Goal: Find contact information: Obtain details needed to contact an individual or organization

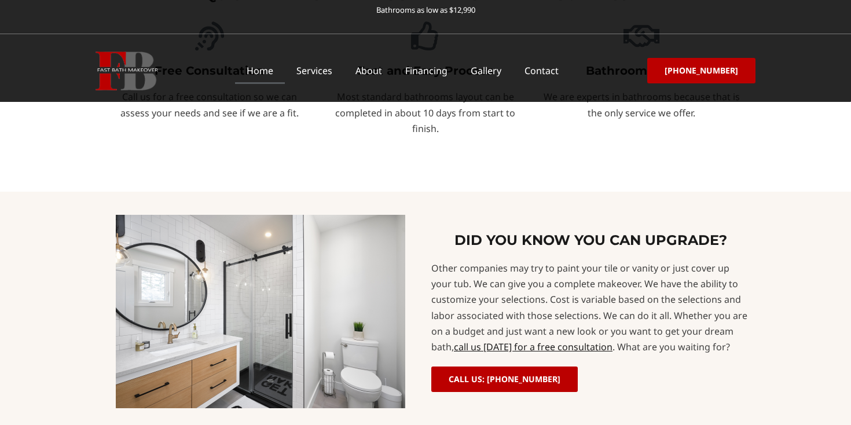
scroll to position [748, 0]
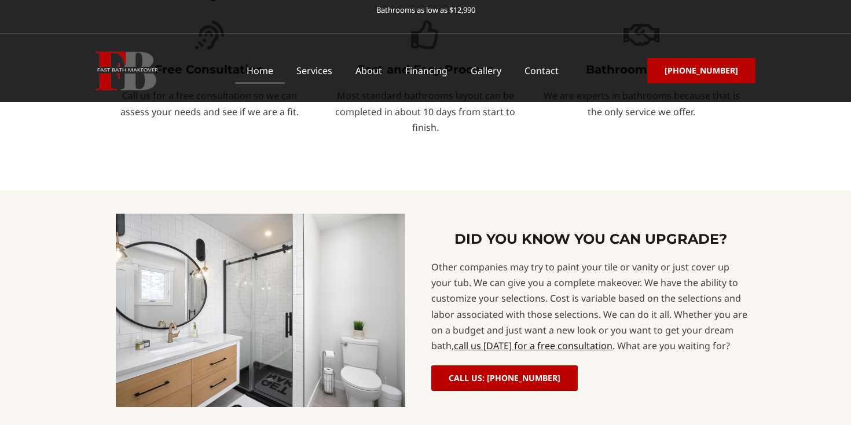
click at [490, 259] on div "Other companies may try to paint your tile or vanity or just cover up your tub.…" at bounding box center [590, 306] width 318 height 94
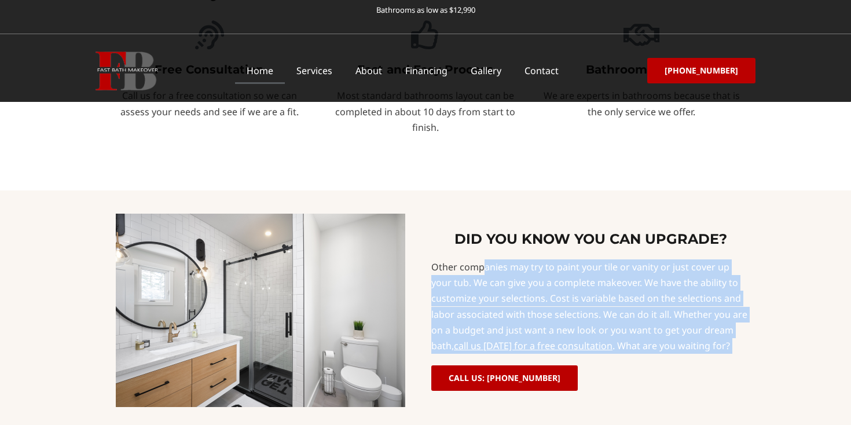
click at [518, 259] on div "Other companies may try to paint your tile or vanity or just cover up your tub.…" at bounding box center [590, 306] width 318 height 94
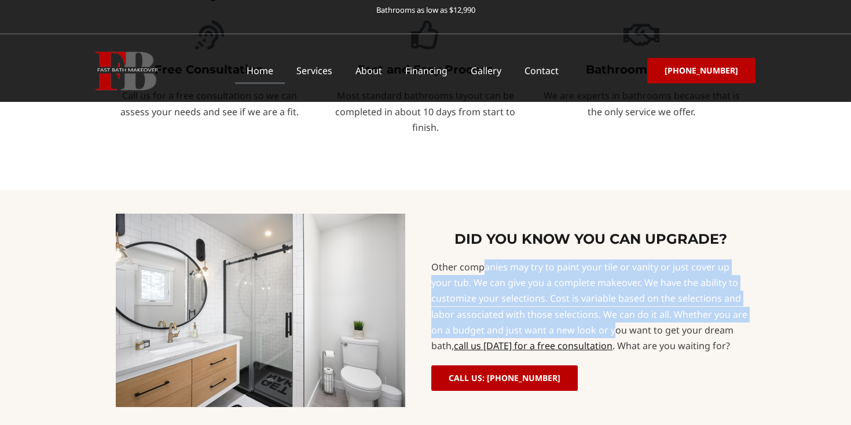
drag, startPoint x: 434, startPoint y: 167, endPoint x: 570, endPoint y: 237, distance: 152.9
click at [570, 259] on div "Other companies may try to paint your tile or vanity or just cover up your tub.…" at bounding box center [590, 306] width 318 height 94
click at [671, 365] on div "CALL US: [PHONE_NUMBER]" at bounding box center [590, 377] width 318 height 25
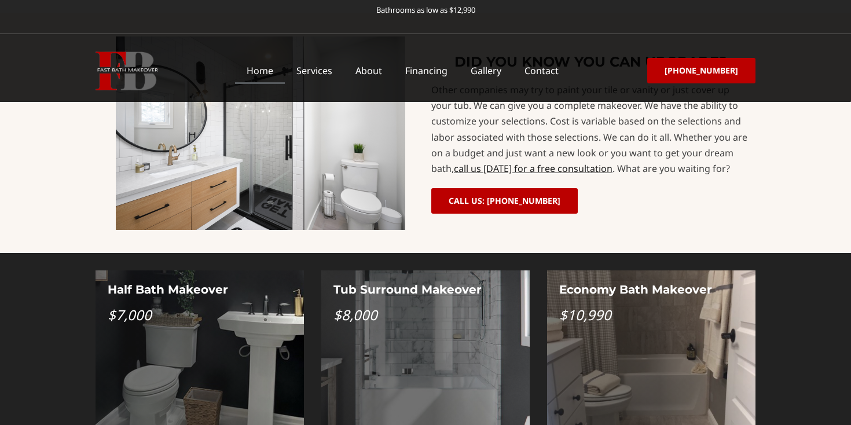
scroll to position [925, 0]
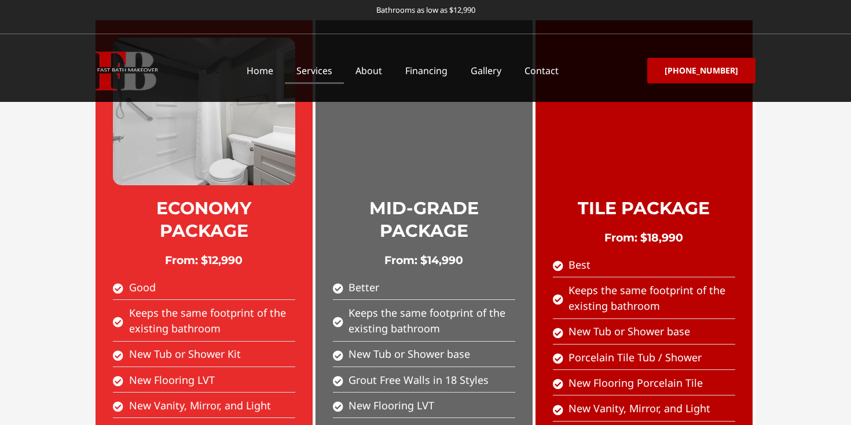
scroll to position [690, 0]
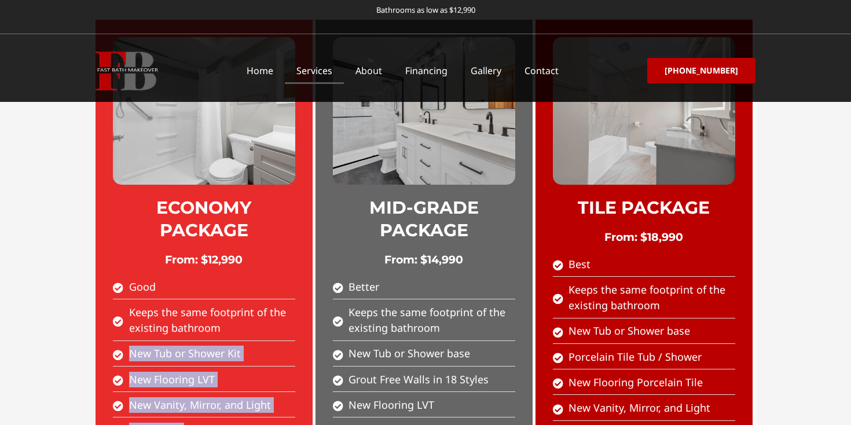
drag, startPoint x: 131, startPoint y: 263, endPoint x: 233, endPoint y: 358, distance: 139.2
click at [233, 358] on ul "Good Keeps the same footprint of the existing bathroom New Tub or Shower Kit Ne…" at bounding box center [204, 371] width 182 height 185
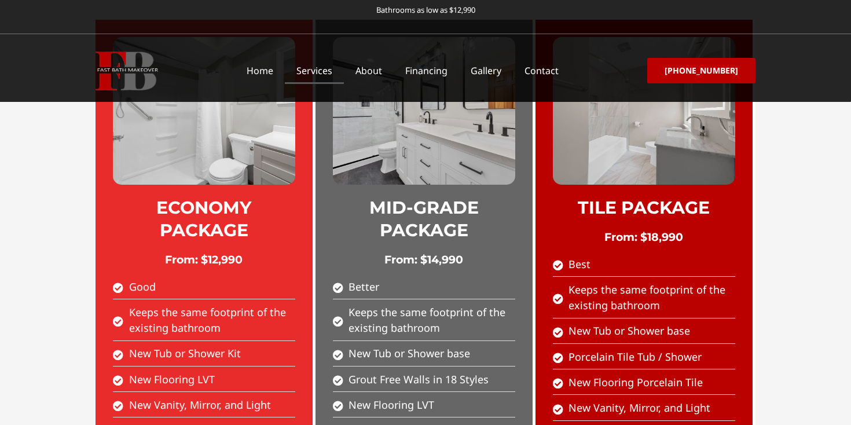
drag, startPoint x: 237, startPoint y: 370, endPoint x: 155, endPoint y: 366, distance: 82.3
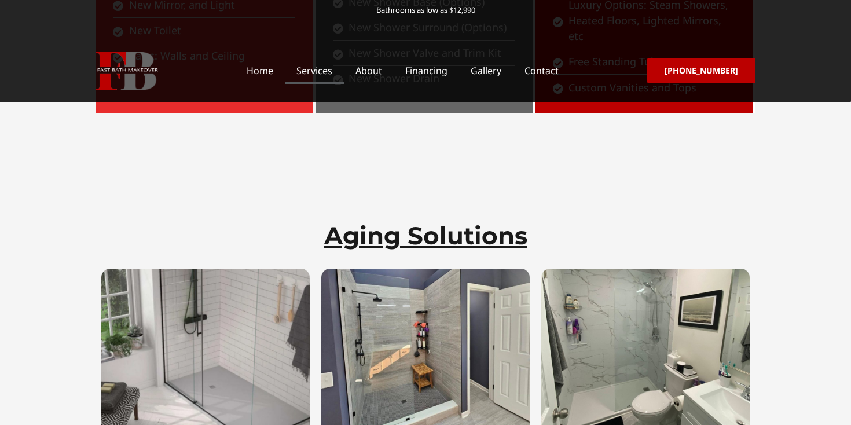
scroll to position [1670, 0]
